Goal: Information Seeking & Learning: Compare options

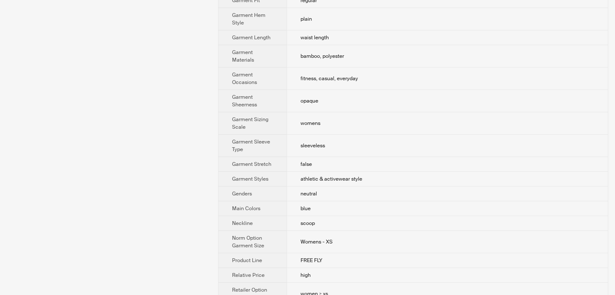
scroll to position [416, 0]
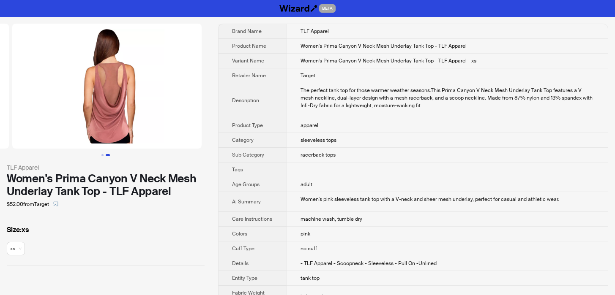
scroll to position [0, 193]
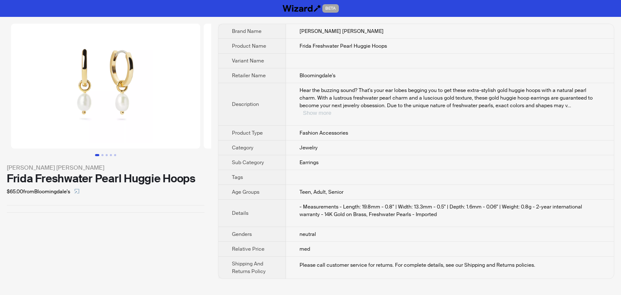
click at [331, 110] on button "Show more" at bounding box center [317, 113] width 28 height 6
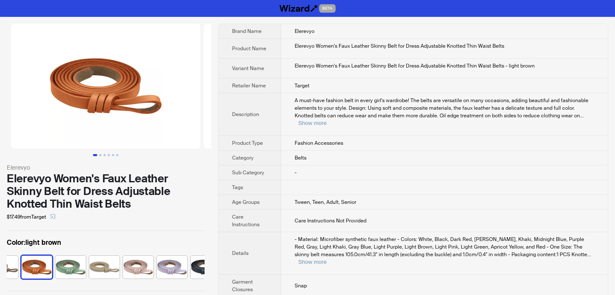
scroll to position [0, 224]
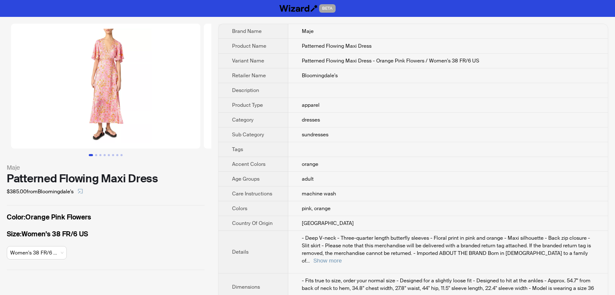
click at [186, 109] on img at bounding box center [105, 86] width 189 height 125
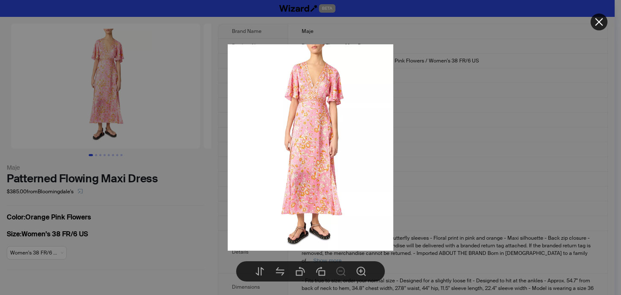
click at [186, 109] on div at bounding box center [310, 147] width 621 height 295
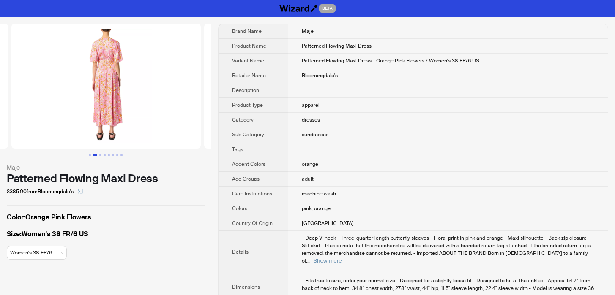
scroll to position [0, 193]
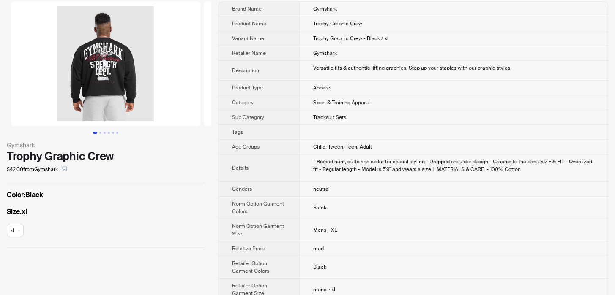
scroll to position [35, 0]
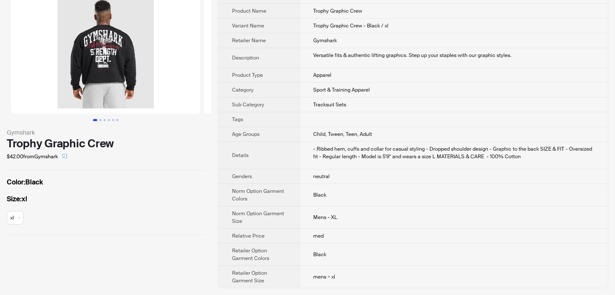
click at [179, 66] on img at bounding box center [105, 51] width 189 height 125
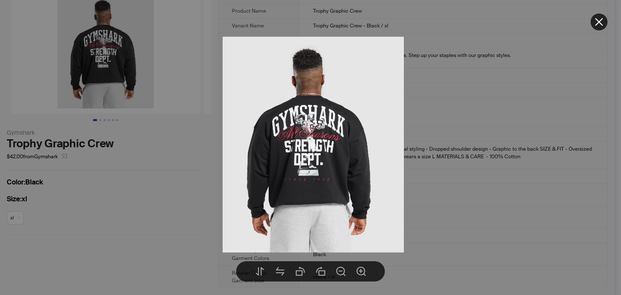
click at [208, 194] on div at bounding box center [310, 147] width 621 height 295
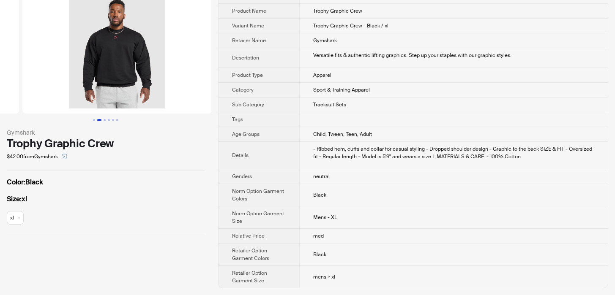
scroll to position [0, 193]
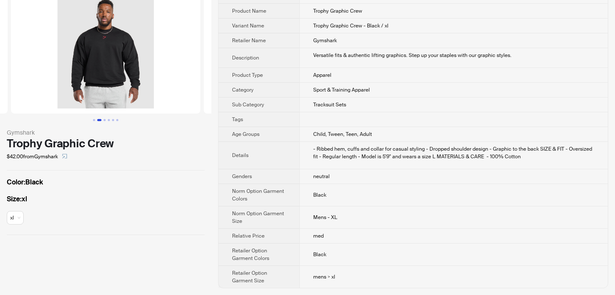
click at [157, 73] on img at bounding box center [105, 51] width 189 height 125
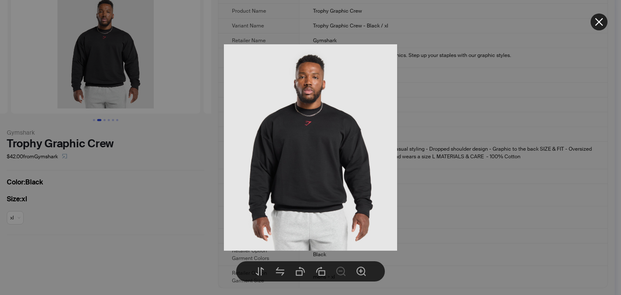
click at [157, 73] on div at bounding box center [310, 147] width 621 height 295
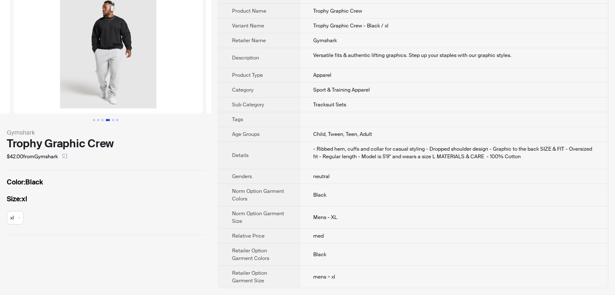
scroll to position [0, 578]
click at [157, 73] on img at bounding box center [105, 51] width 189 height 125
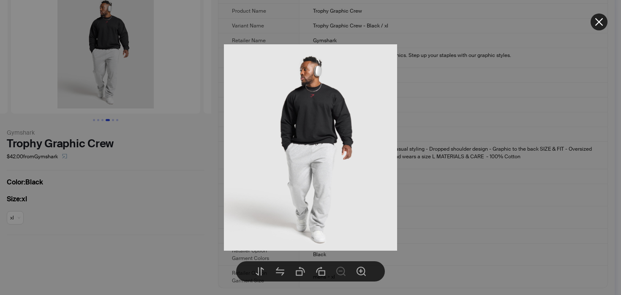
click at [157, 73] on div at bounding box center [310, 147] width 621 height 295
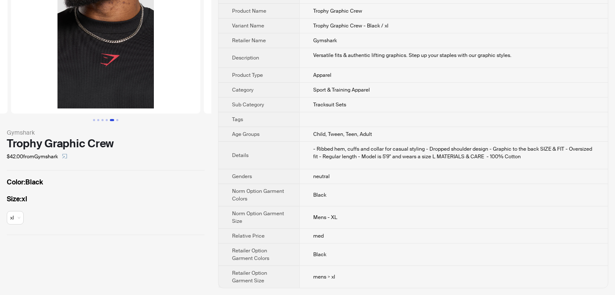
scroll to position [35, 0]
